Goal: Transaction & Acquisition: Subscribe to service/newsletter

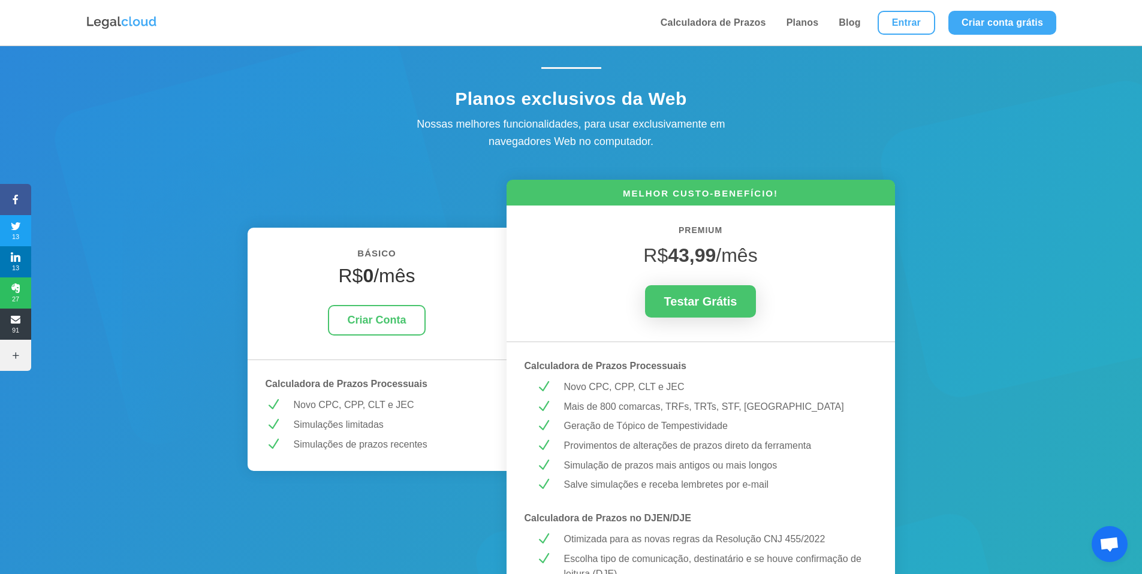
scroll to position [24, 0]
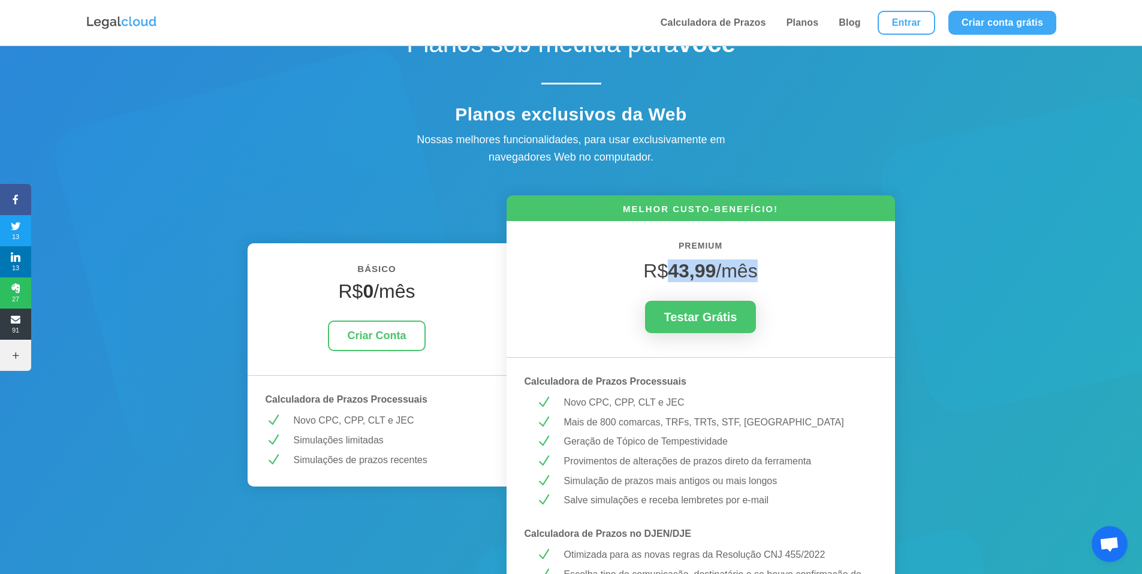
drag, startPoint x: 665, startPoint y: 270, endPoint x: 767, endPoint y: 278, distance: 101.6
click at [767, 278] on h4 "R$ 43,99 /mês" at bounding box center [701, 274] width 352 height 29
drag, startPoint x: 673, startPoint y: 270, endPoint x: 782, endPoint y: 273, distance: 109.1
click at [782, 273] on h4 "R$ 43,99 /mês" at bounding box center [701, 274] width 352 height 29
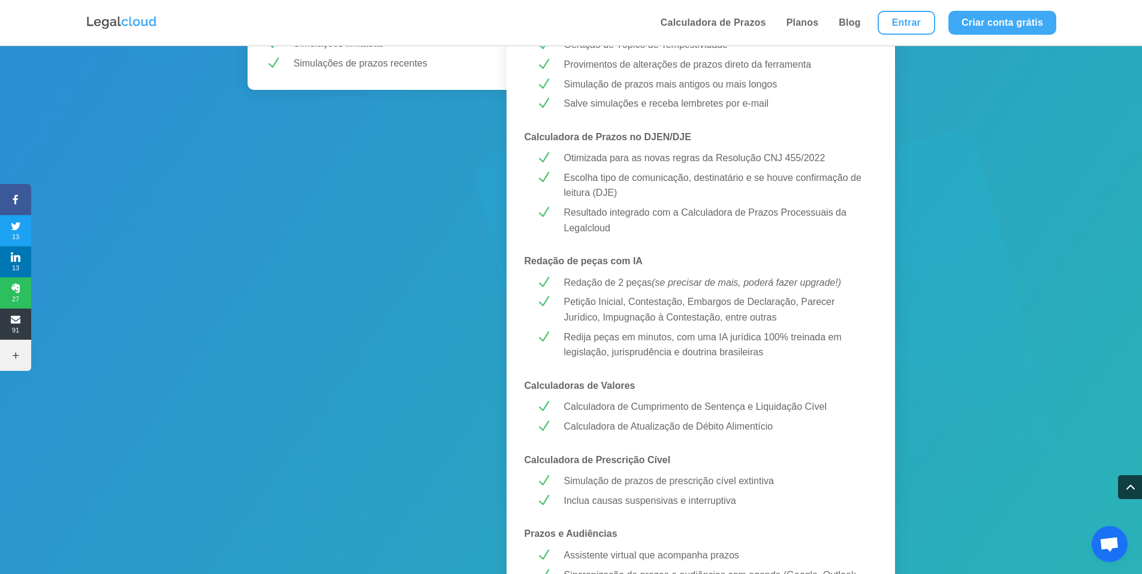
scroll to position [127, 0]
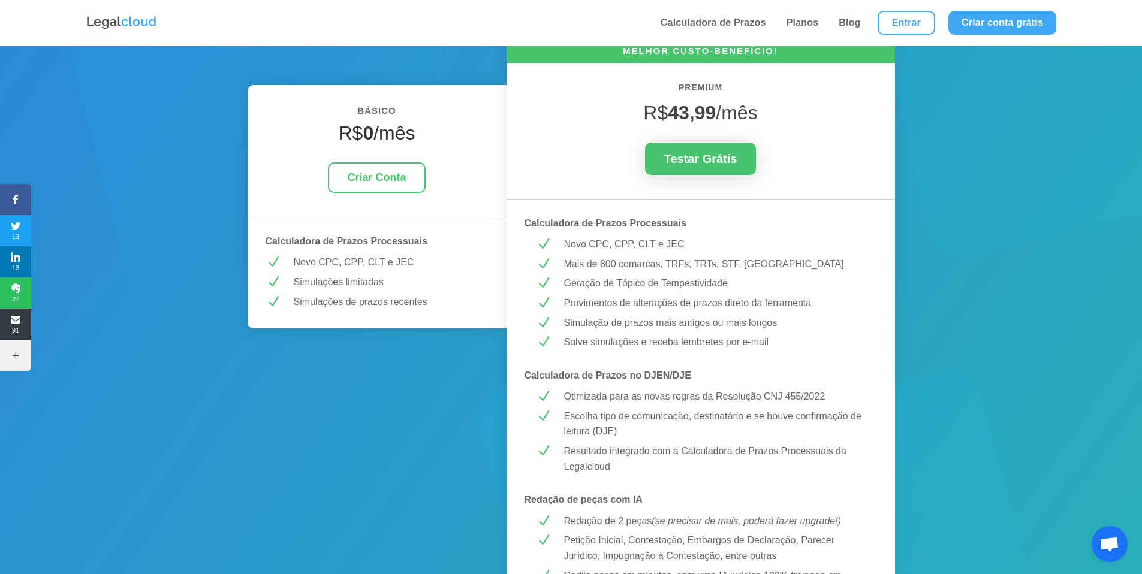
scroll to position [188, 0]
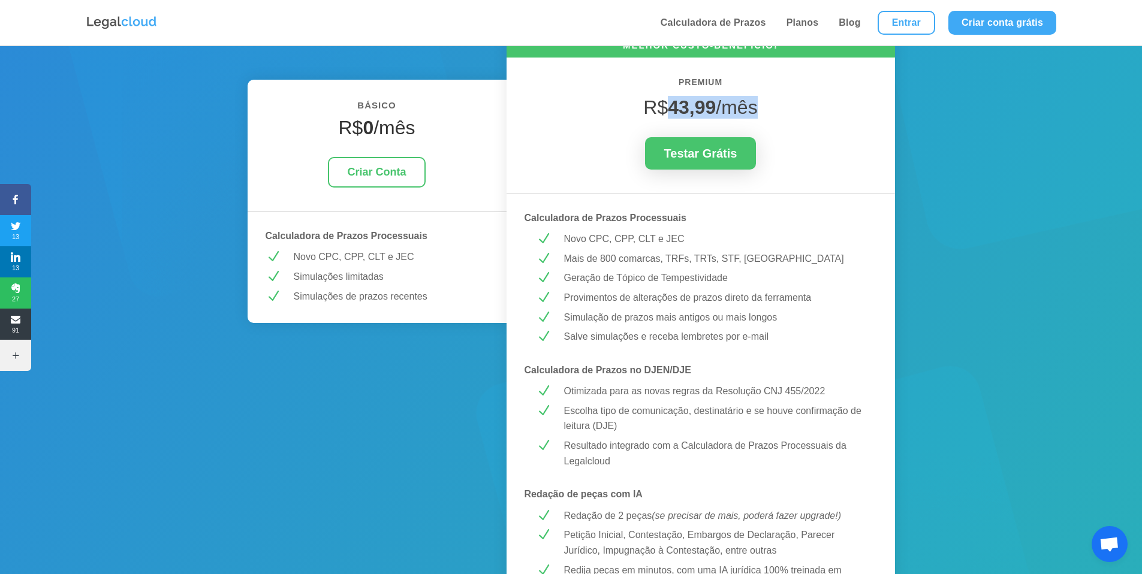
drag, startPoint x: 670, startPoint y: 108, endPoint x: 770, endPoint y: 101, distance: 100.4
click at [770, 101] on h4 "R$ 43,99 /mês" at bounding box center [701, 110] width 352 height 29
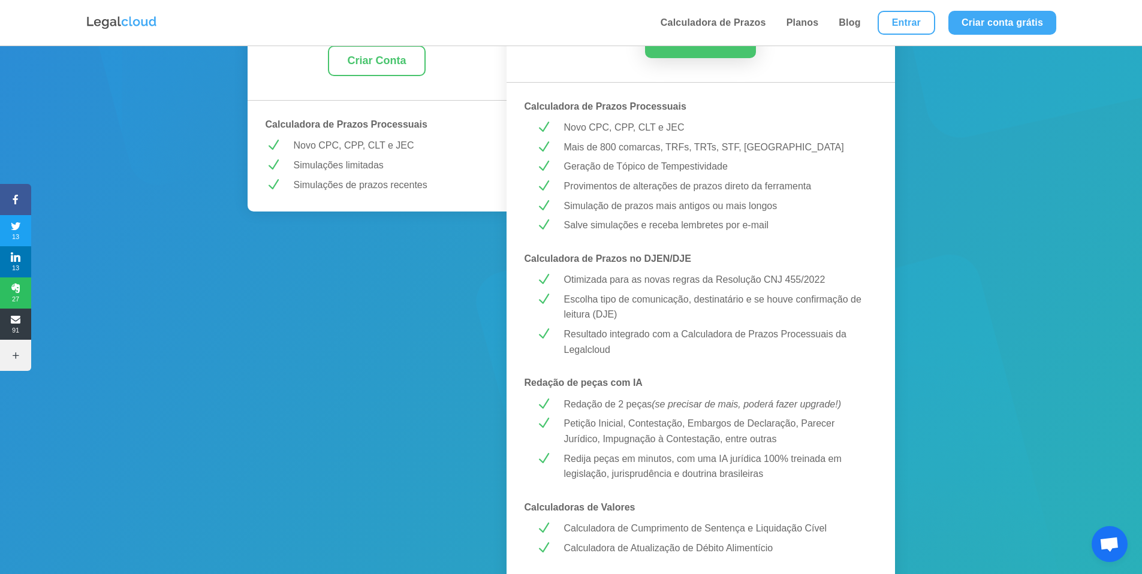
scroll to position [308, 0]
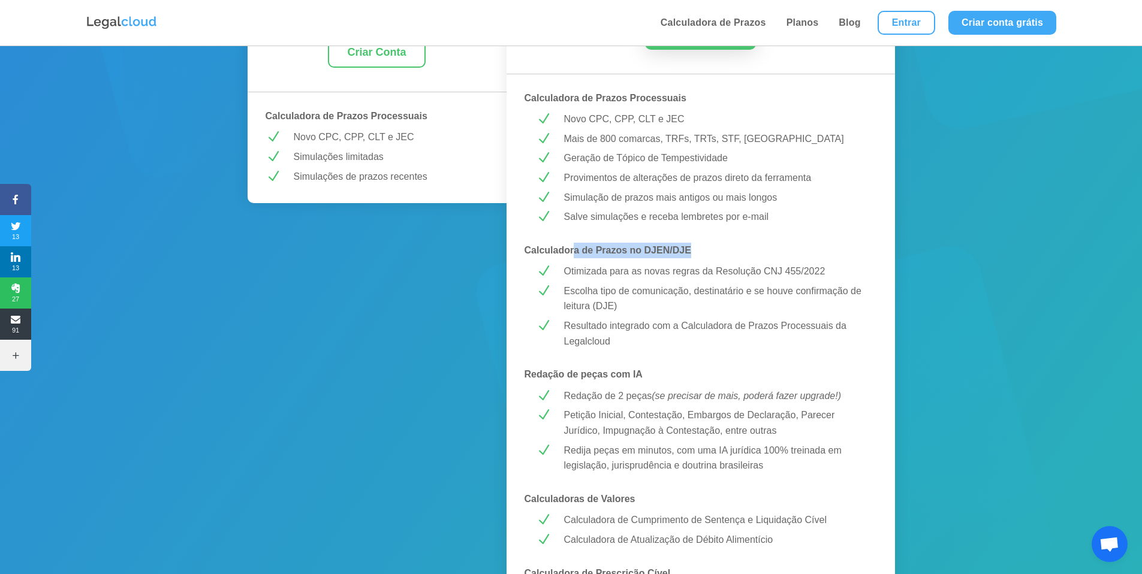
drag, startPoint x: 641, startPoint y: 250, endPoint x: 709, endPoint y: 251, distance: 68.3
click at [709, 251] on p "Calculadora de Prazos no DJEN/DJE" at bounding box center [701, 251] width 352 height 16
drag, startPoint x: 550, startPoint y: 100, endPoint x: 658, endPoint y: 116, distance: 109.1
click at [655, 111] on div "MELHOR CUSTO-BENEFÍCIO! PREMIUM R$ 43,99 /mês Testar Grátis Calculadora de Praz…" at bounding box center [701, 530] width 388 height 1237
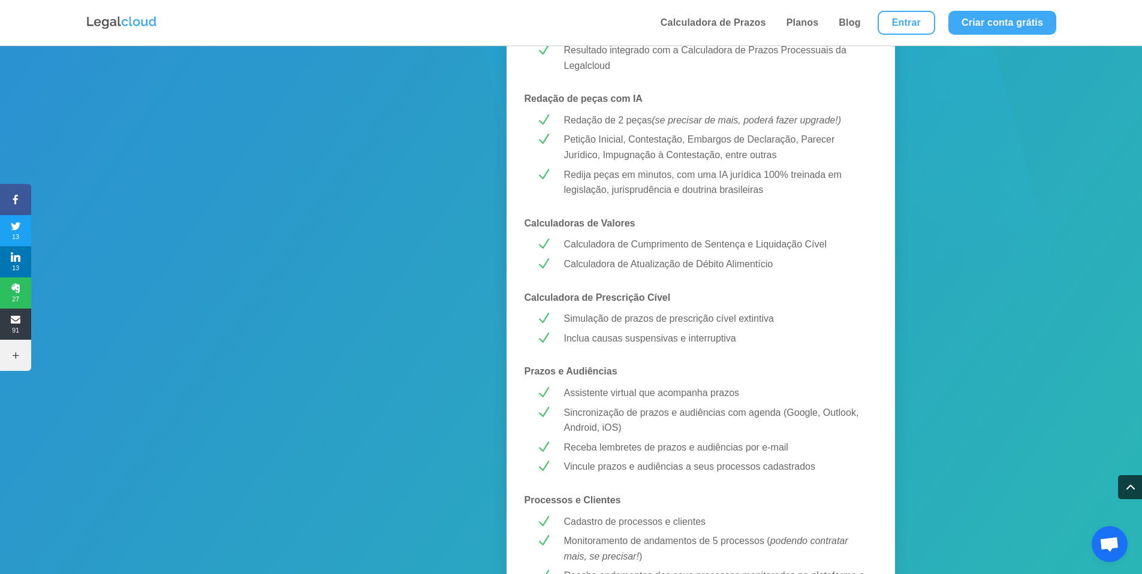
scroll to position [587, 0]
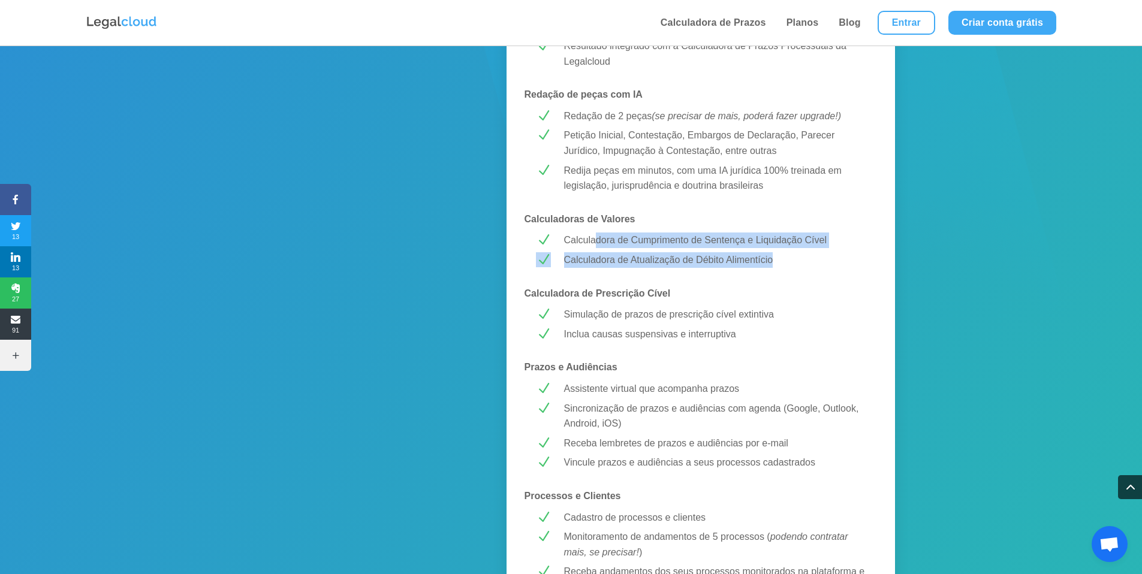
drag, startPoint x: 598, startPoint y: 242, endPoint x: 791, endPoint y: 261, distance: 194.6
click at [791, 261] on div "MELHOR CUSTO-BENEFÍCIO! PREMIUM R$ 43,99 /mês Testar Grátis Calculadora de Praz…" at bounding box center [701, 250] width 388 height 1237
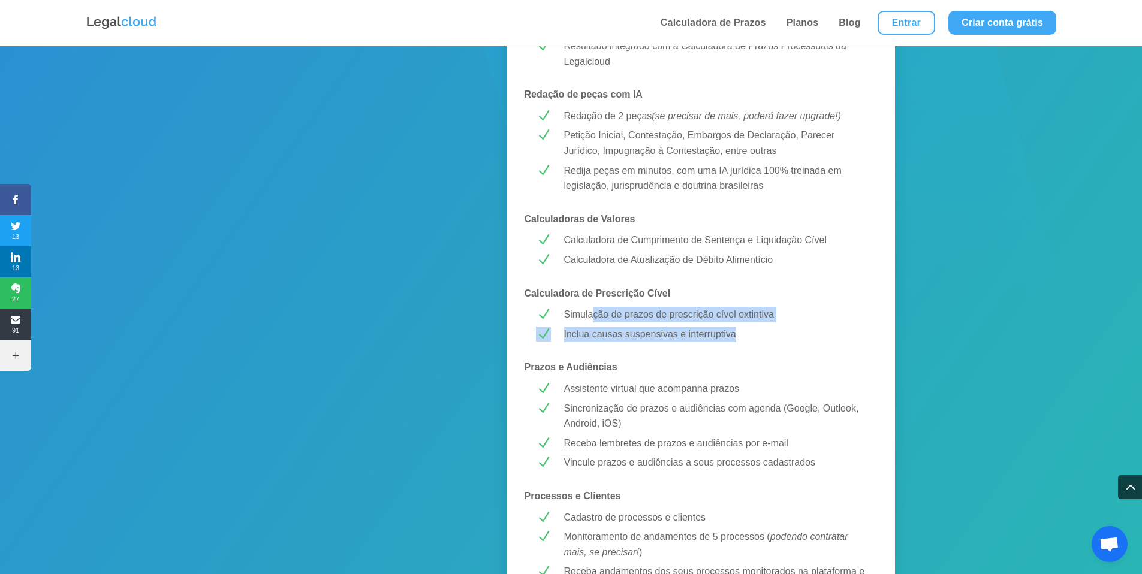
drag, startPoint x: 596, startPoint y: 313, endPoint x: 801, endPoint y: 329, distance: 205.6
click at [767, 323] on div "MELHOR CUSTO-BENEFÍCIO! PREMIUM R$ 43,99 /mês Testar Grátis Calculadora de Praz…" at bounding box center [701, 250] width 388 height 1237
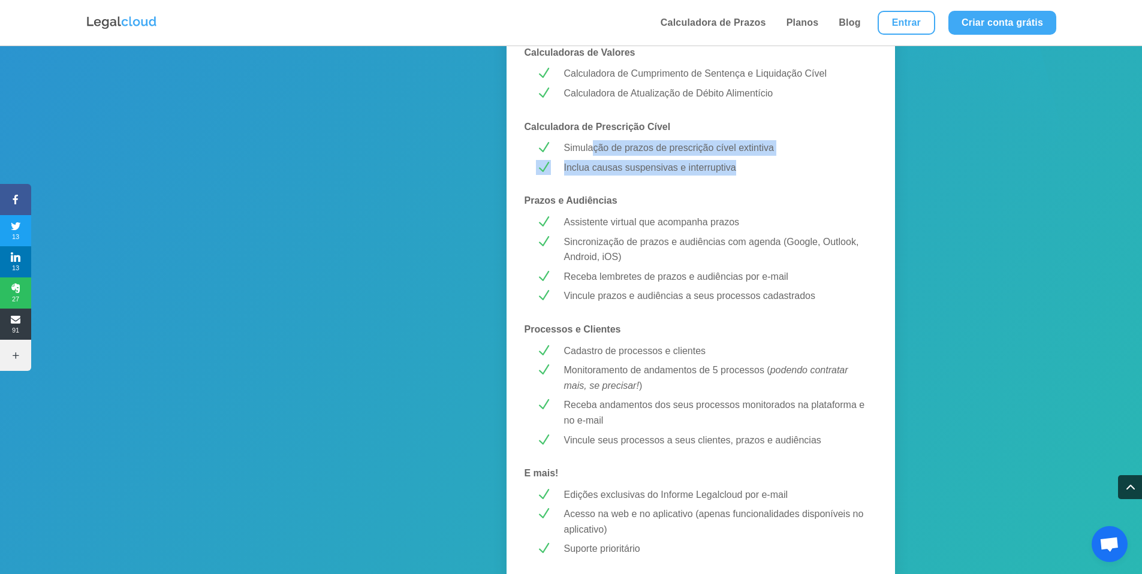
scroll to position [798, 0]
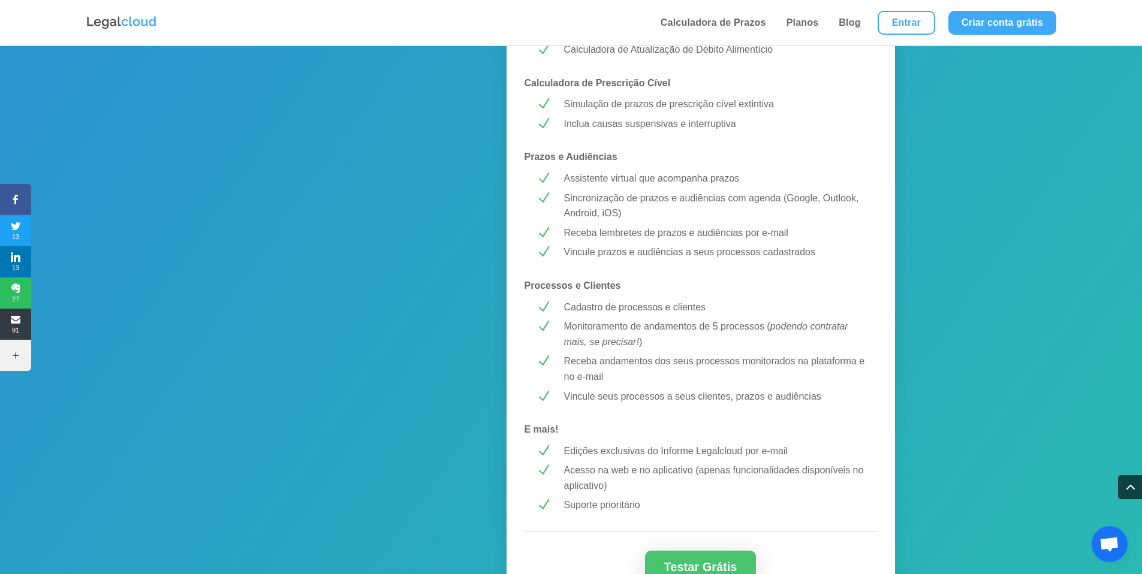
click at [703, 277] on div "MELHOR CUSTO-BENEFÍCIO! PREMIUM R$ 43,99 /mês Testar Grátis Calculadora de Praz…" at bounding box center [701, 40] width 388 height 1237
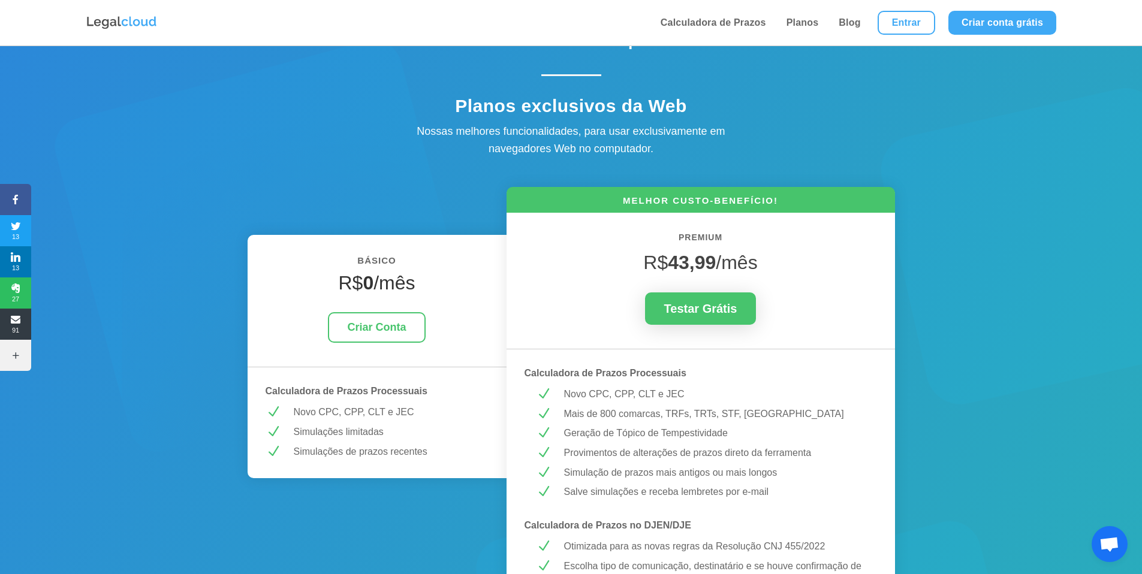
scroll to position [0, 0]
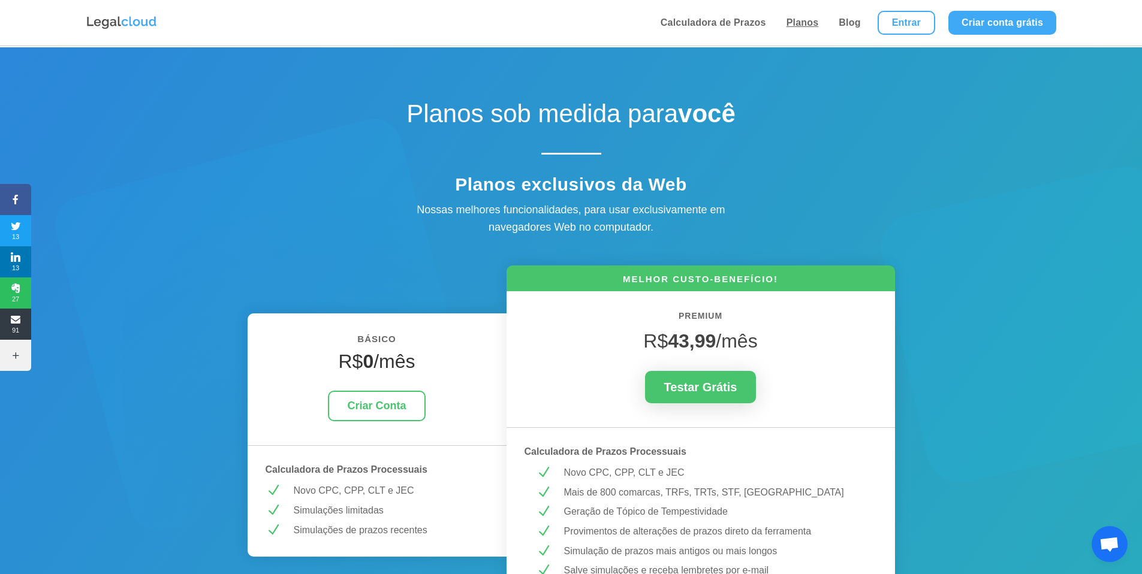
click at [796, 25] on link "Planos" at bounding box center [803, 23] width 40 height 46
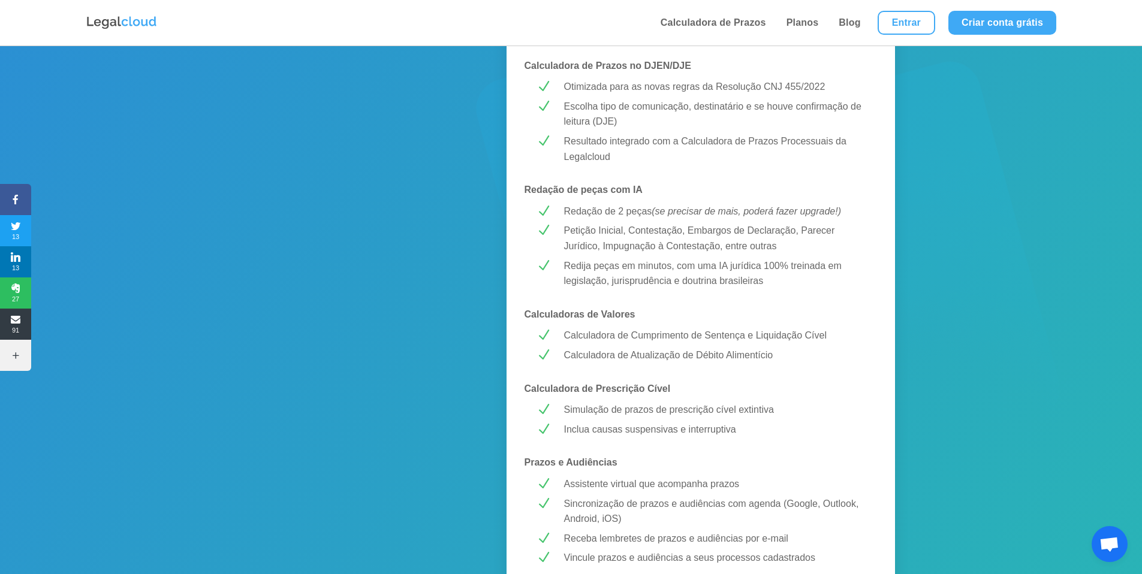
scroll to position [454, 0]
